Goal: Task Accomplishment & Management: Manage account settings

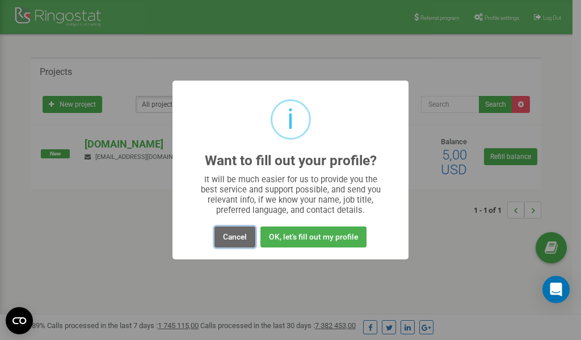
click at [234, 242] on button "Cancel" at bounding box center [235, 236] width 41 height 21
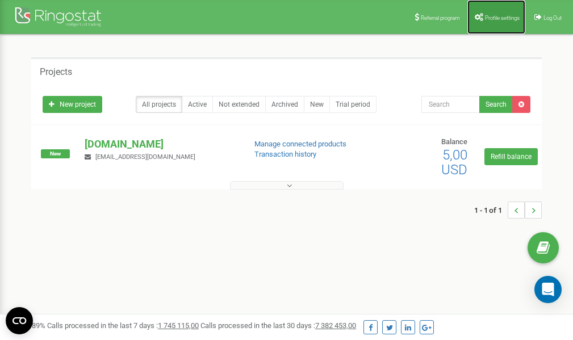
click at [495, 16] on span "Profile settings" at bounding box center [502, 18] width 35 height 6
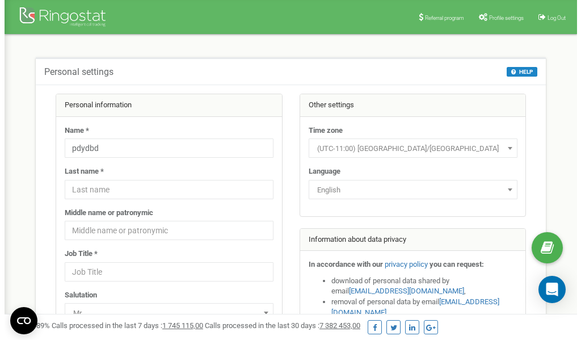
scroll to position [57, 0]
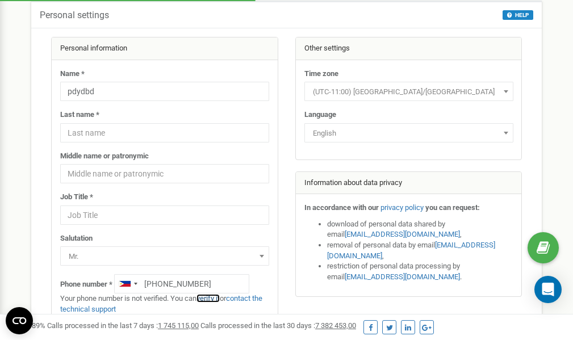
click at [209, 300] on link "verify it" at bounding box center [207, 298] width 23 height 9
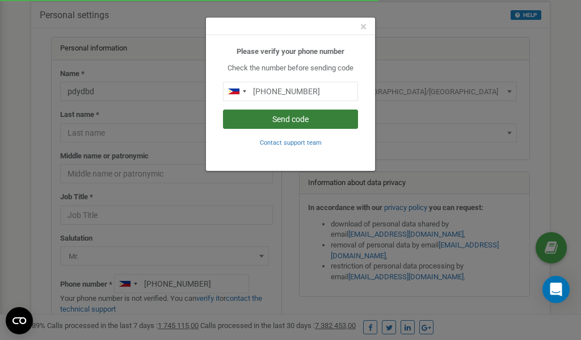
click at [314, 119] on button "Send code" at bounding box center [290, 119] width 135 height 19
